Goal: Task Accomplishment & Management: Manage account settings

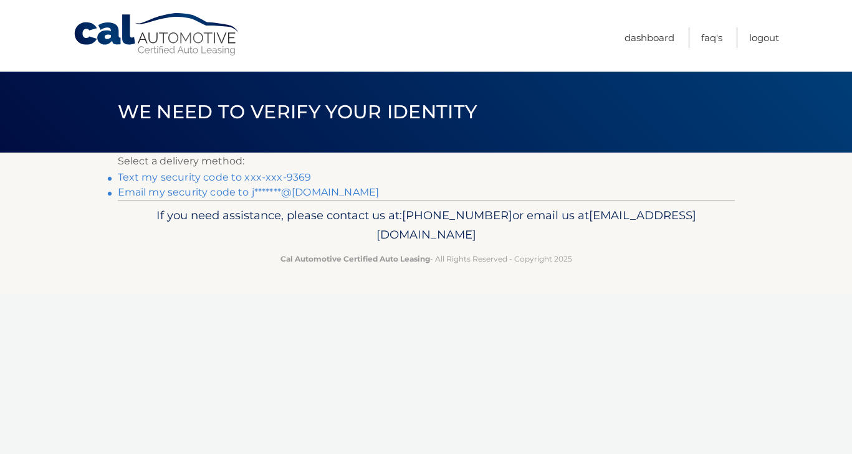
click at [208, 178] on link "Text my security code to xxx-xxx-9369" at bounding box center [215, 177] width 194 height 12
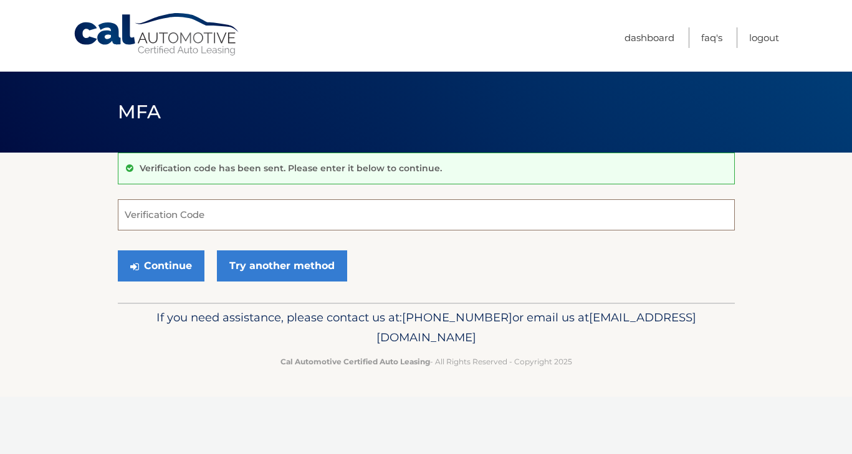
click at [328, 214] on input "Verification Code" at bounding box center [426, 214] width 617 height 31
type input "890007"
click at [118, 250] on button "Continue" at bounding box center [161, 265] width 87 height 31
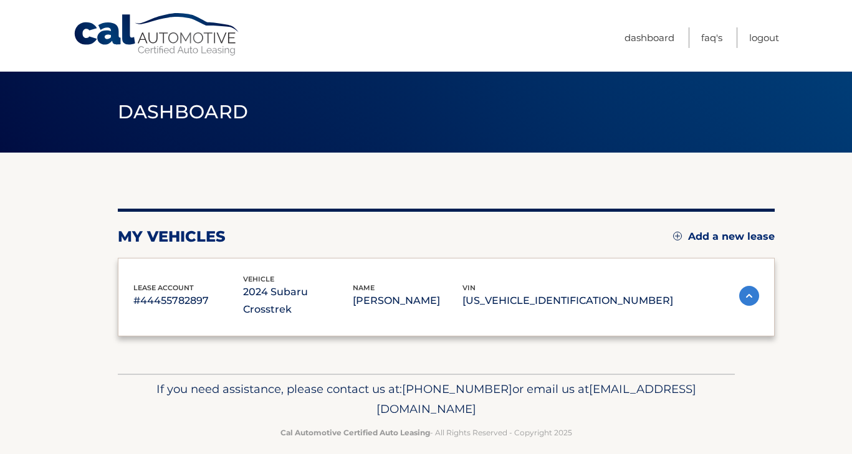
click at [140, 259] on div "lease account #44455782897 vehicle 2024 Subaru Crosstrek name KIM HAXTON vin 4S…" at bounding box center [446, 297] width 657 height 79
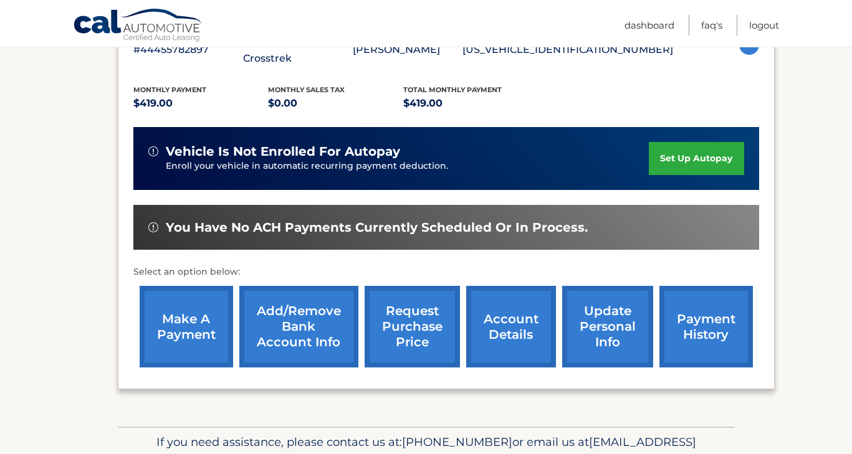
scroll to position [252, 0]
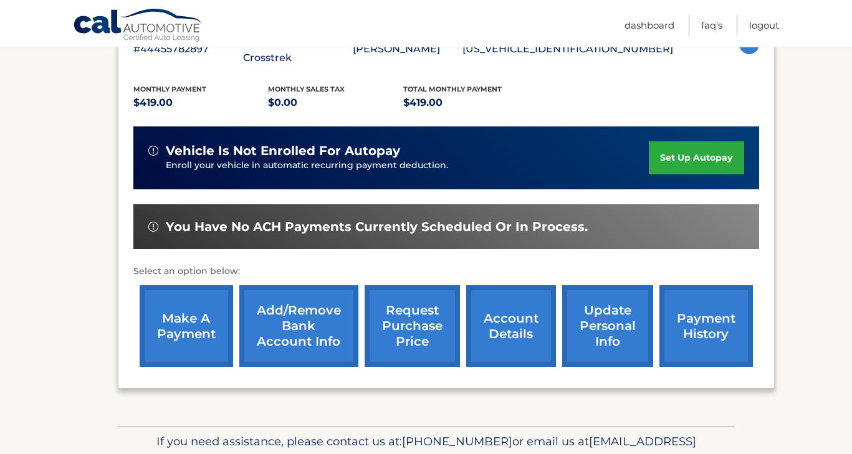
click at [158, 299] on link "make a payment" at bounding box center [186, 326] width 93 height 82
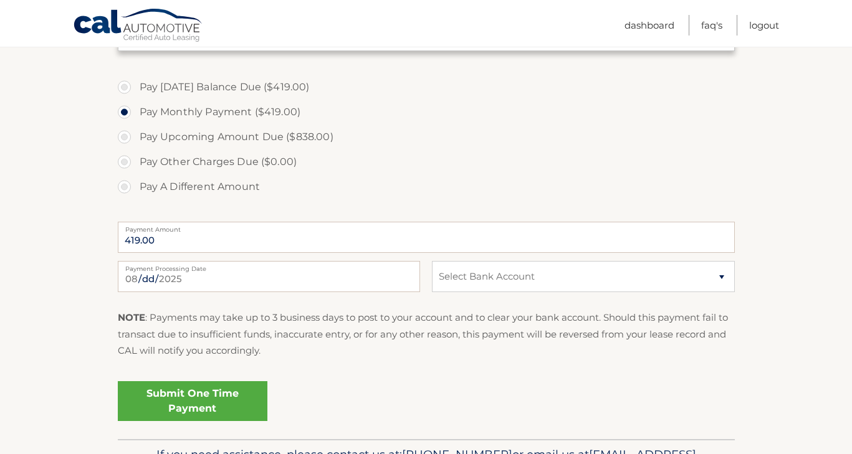
scroll to position [419, 0]
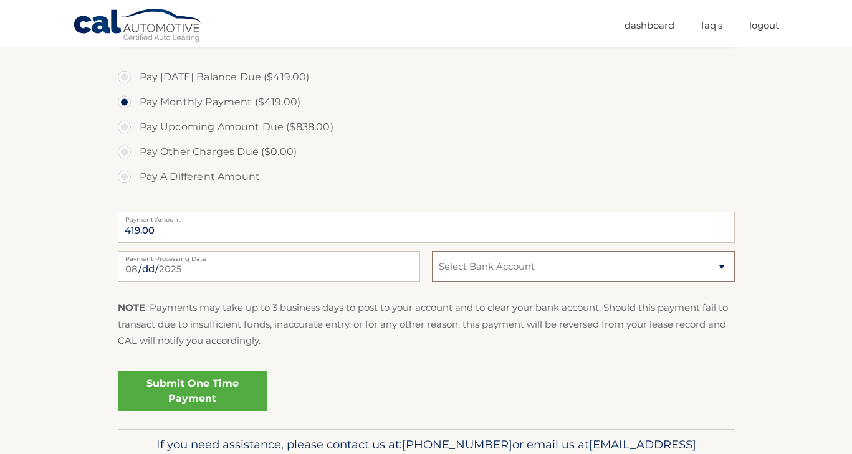
click at [516, 258] on select "Select Bank Account Checking CITIBANK NA *****0705 Savings JOVIA FINANCIAL FEDE…" at bounding box center [583, 266] width 302 height 31
select select "YzhjZWE2ZjItOTFiZC00OTY0LWIwYjQtNTk3OWVhZjVlMjE4"
click at [192, 399] on link "Submit One Time Payment" at bounding box center [192, 391] width 149 height 40
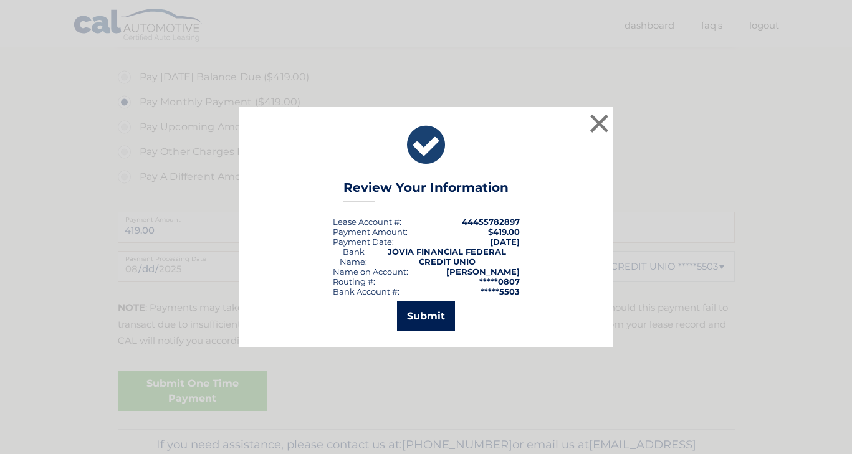
click at [419, 308] on button "Submit" at bounding box center [426, 316] width 58 height 30
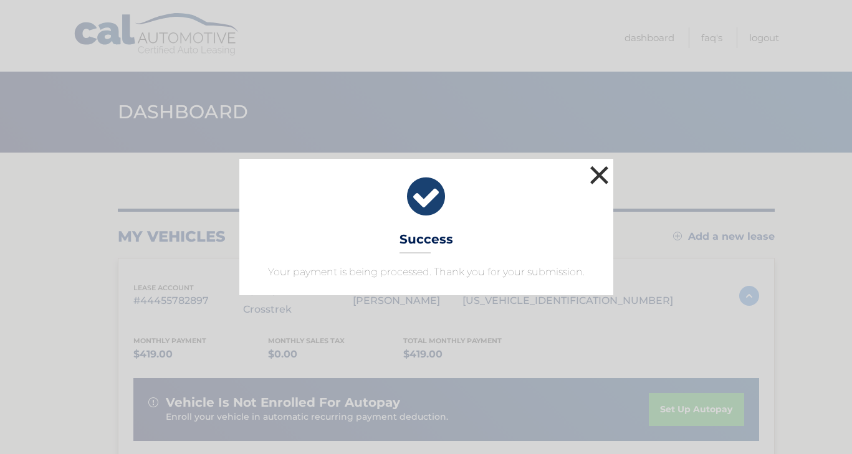
click at [601, 175] on button "×" at bounding box center [599, 175] width 25 height 25
